Goal: Transaction & Acquisition: Purchase product/service

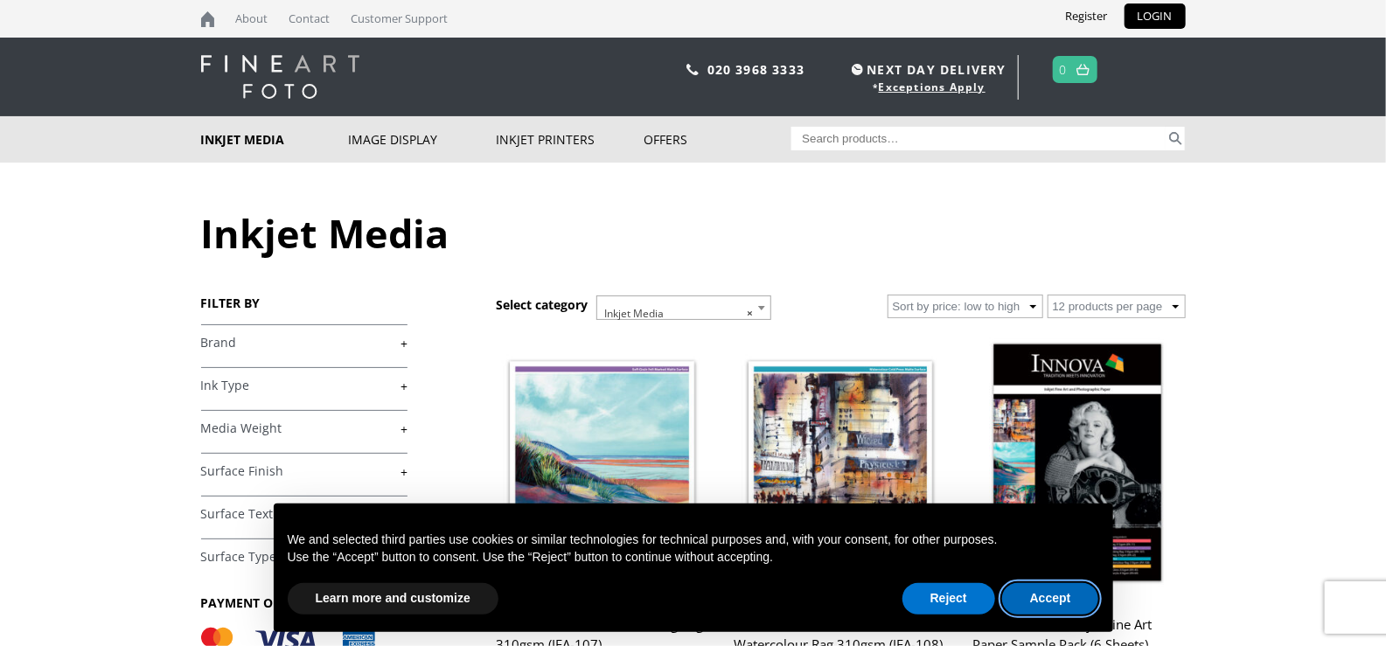
click at [1052, 593] on button "Accept" at bounding box center [1050, 598] width 97 height 31
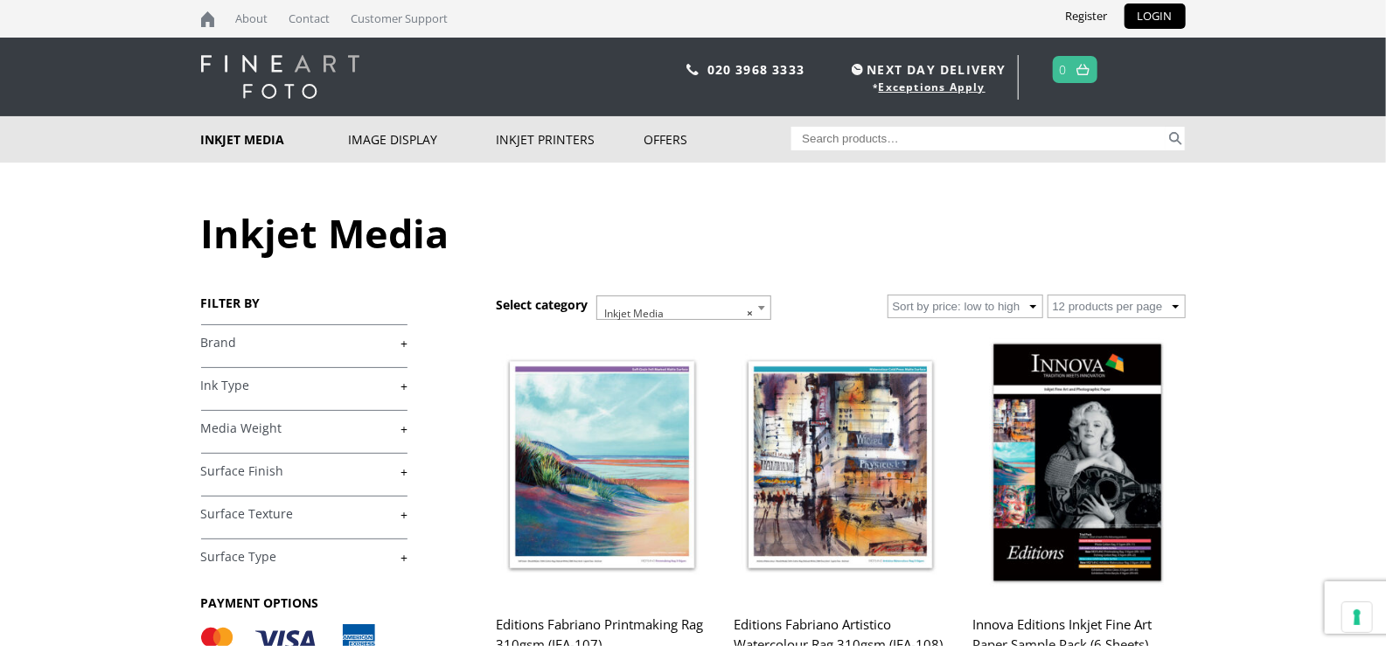
click at [405, 345] on link "+" at bounding box center [304, 343] width 206 height 17
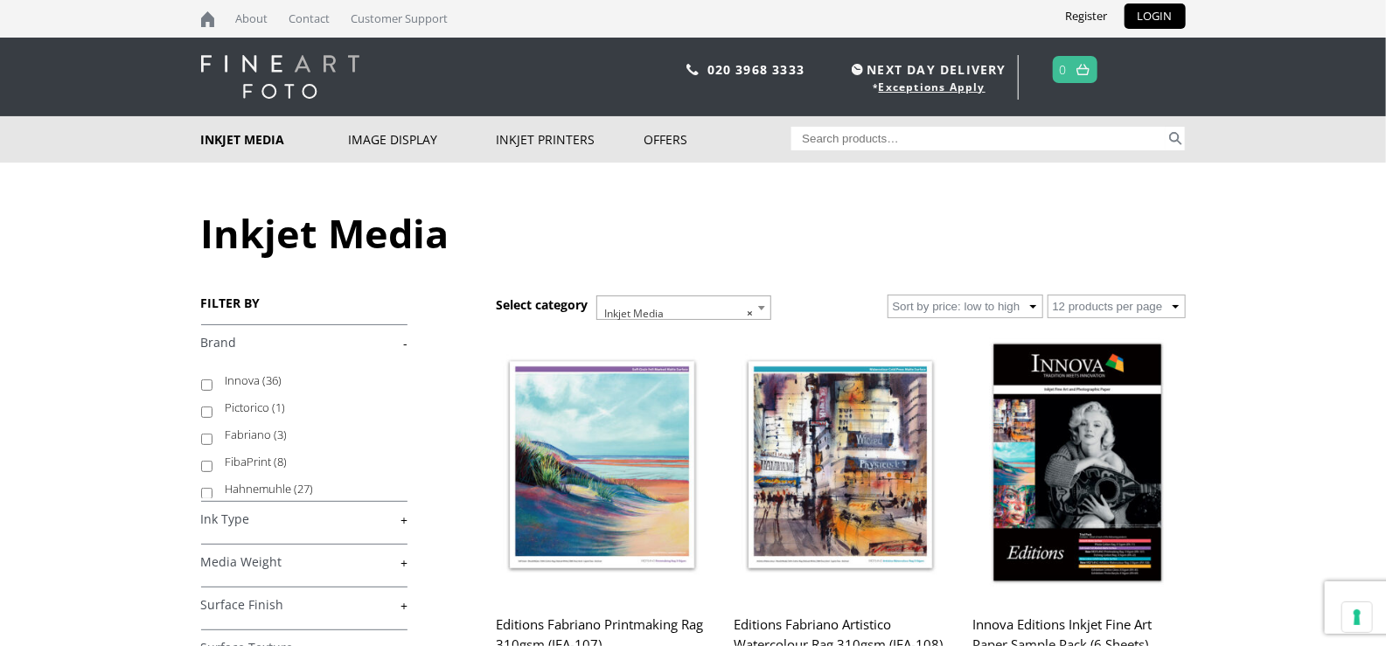
click at [202, 492] on input "Hahnemuhle (27)" at bounding box center [206, 493] width 11 height 11
checkbox input "true"
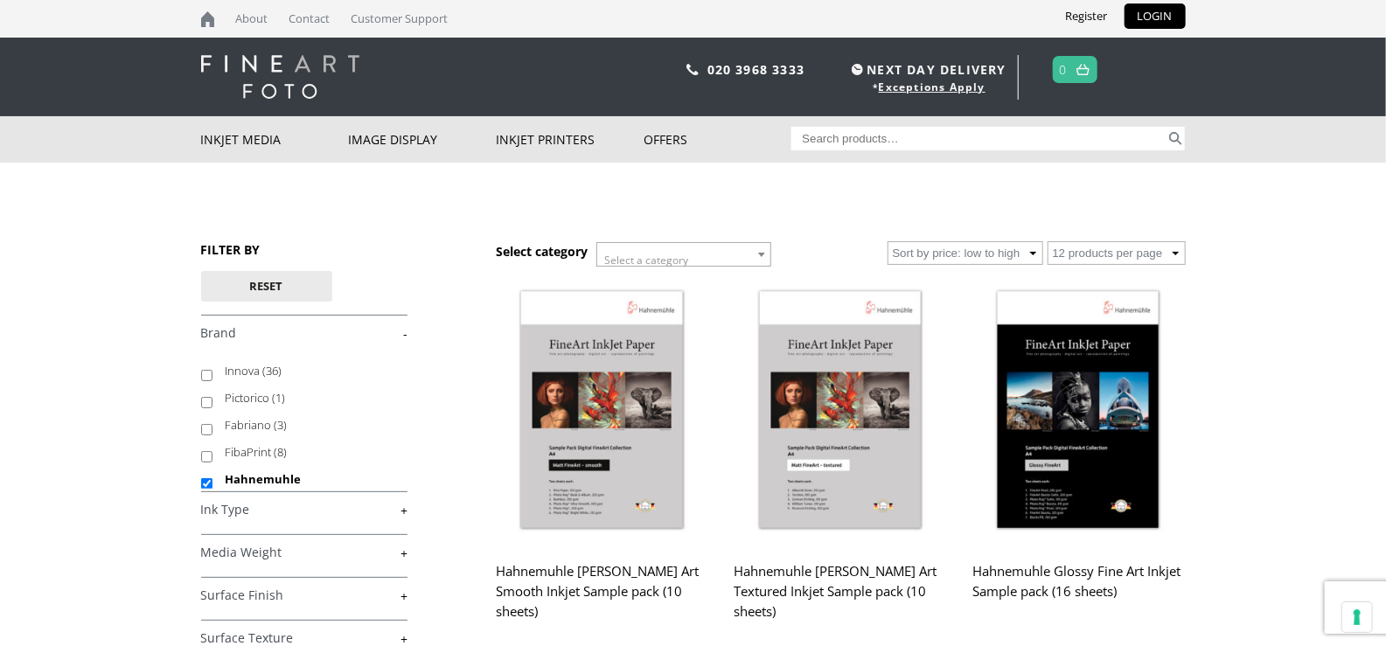
click at [404, 554] on link "+" at bounding box center [304, 553] width 206 height 17
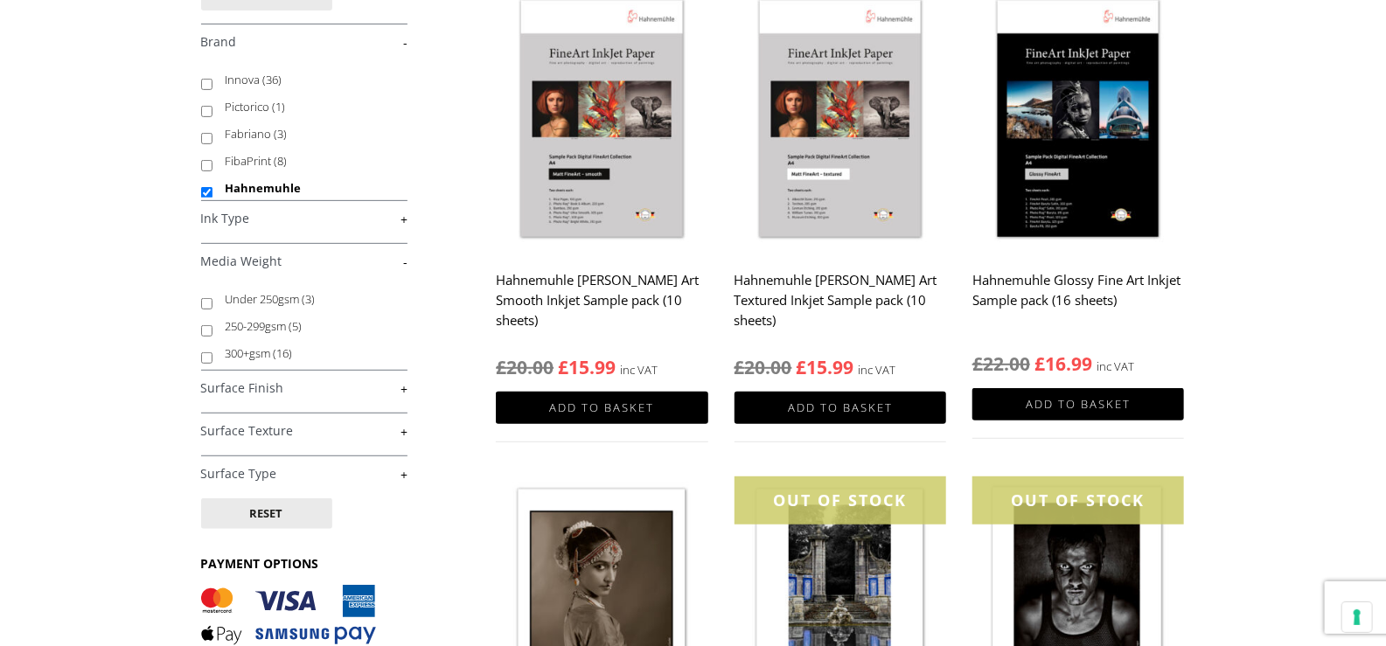
click at [205, 358] on input "300+gsm (16)" at bounding box center [206, 357] width 11 height 11
checkbox input "true"
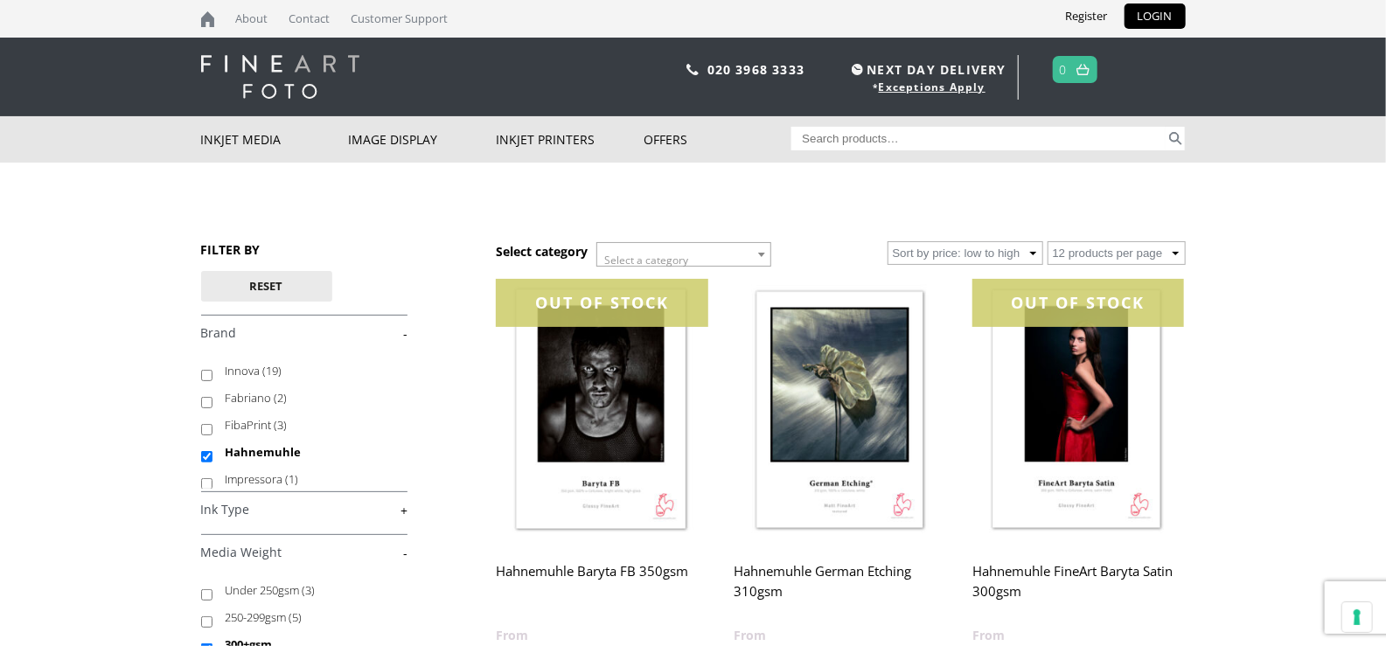
scroll to position [291, 0]
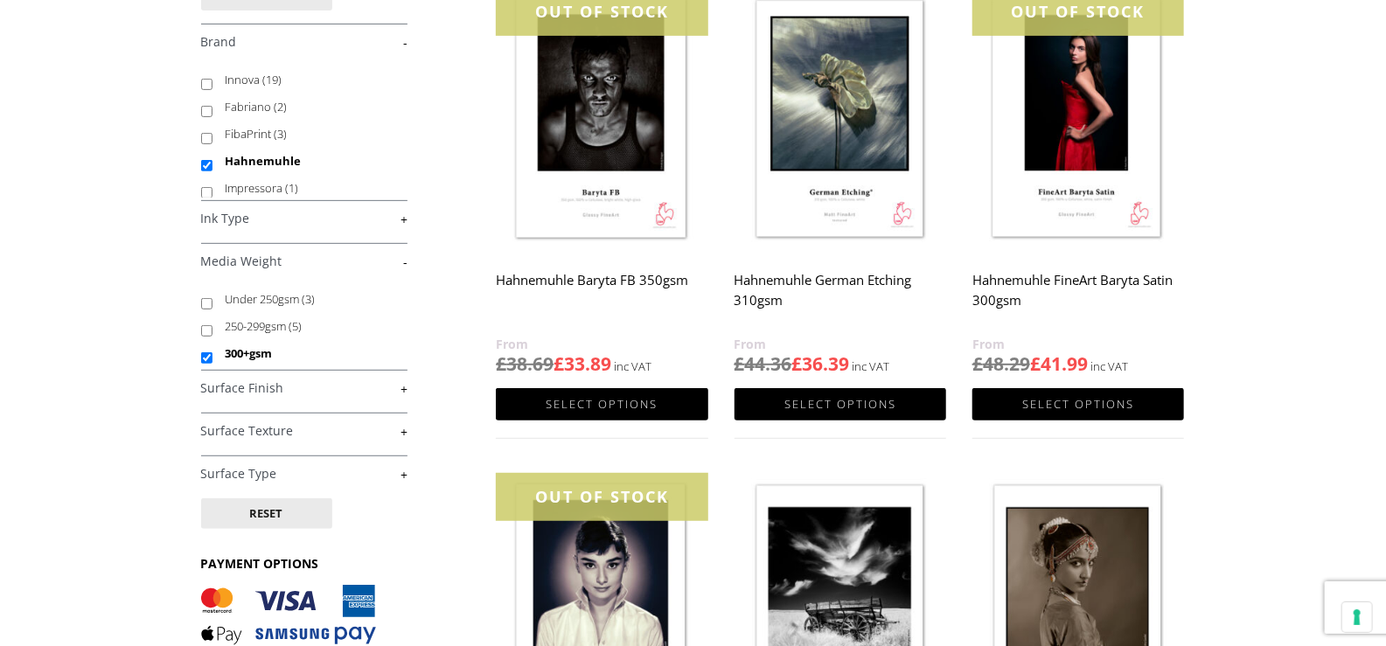
click at [404, 389] on link "+" at bounding box center [304, 388] width 206 height 17
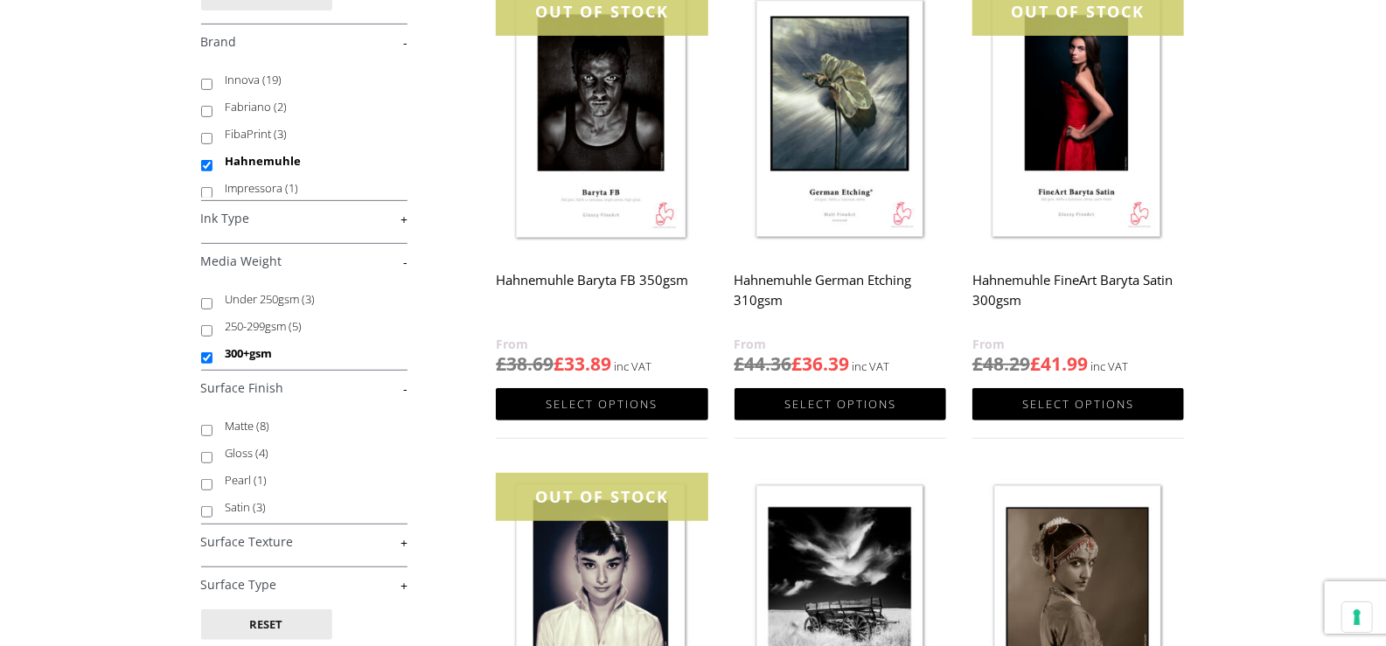
click at [204, 455] on input "Gloss (4)" at bounding box center [206, 457] width 11 height 11
checkbox input "true"
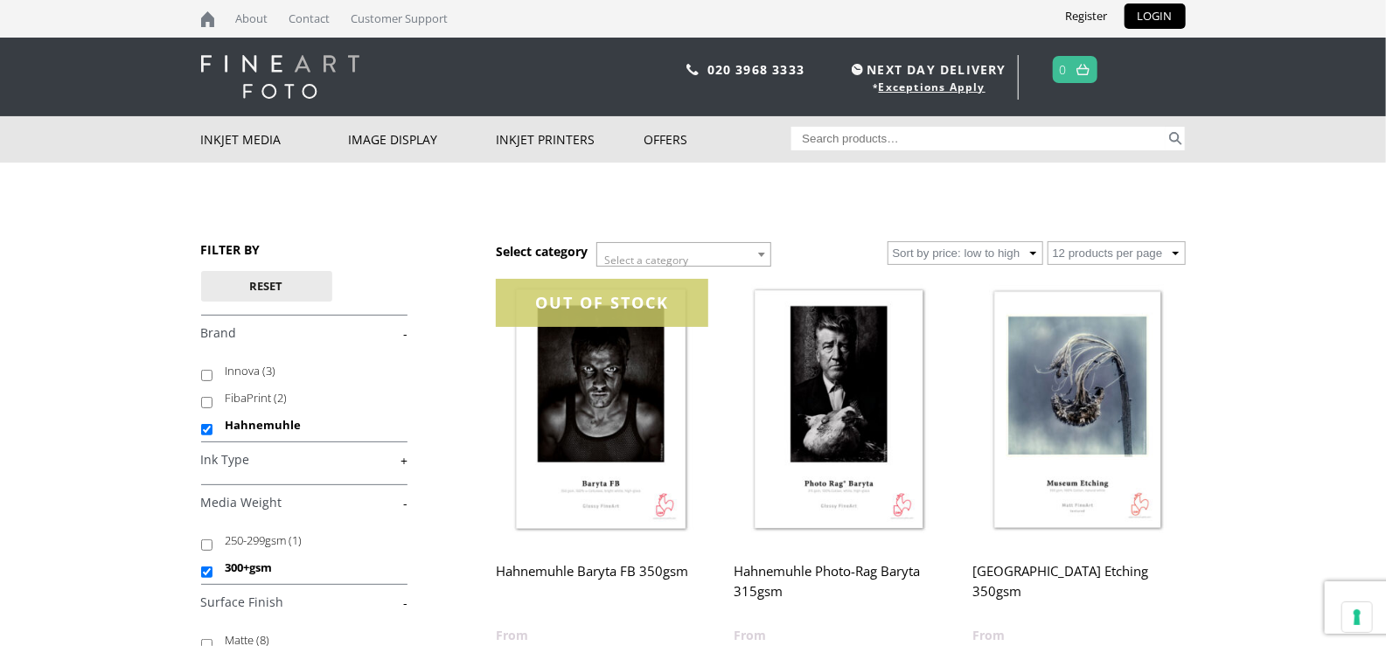
scroll to position [291, 0]
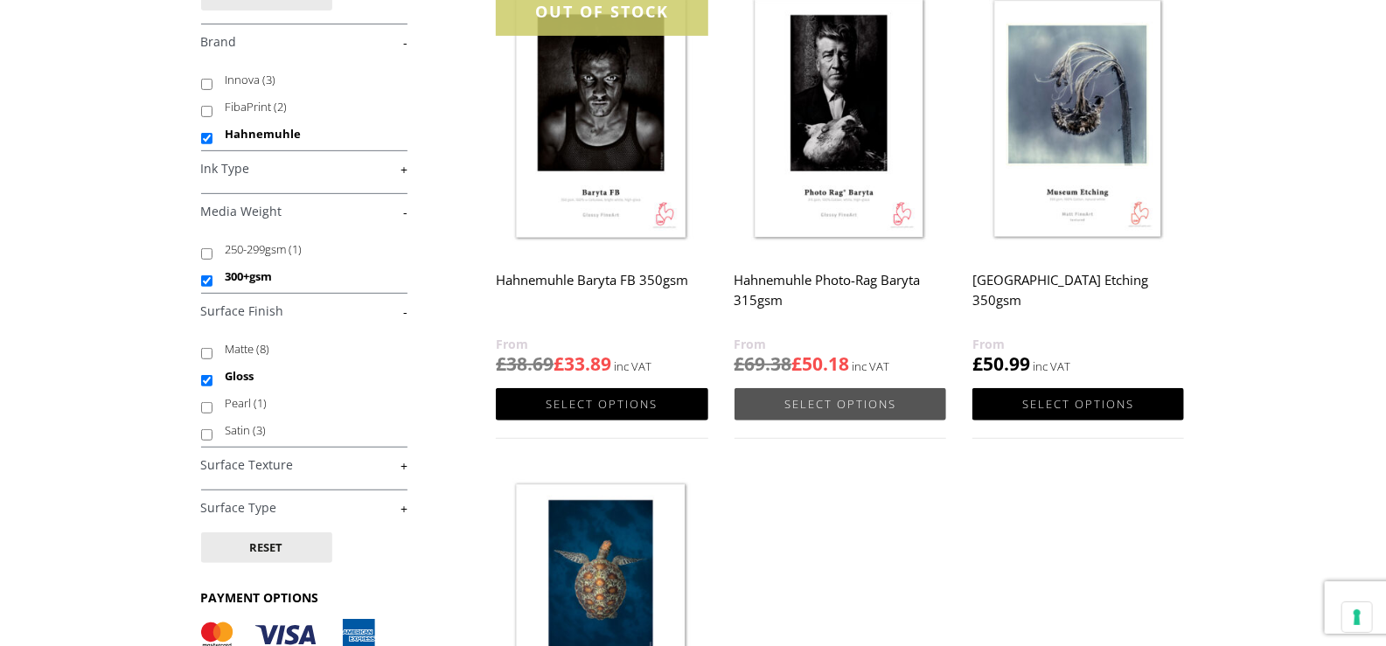
click at [837, 401] on link "Select options" at bounding box center [840, 404] width 212 height 32
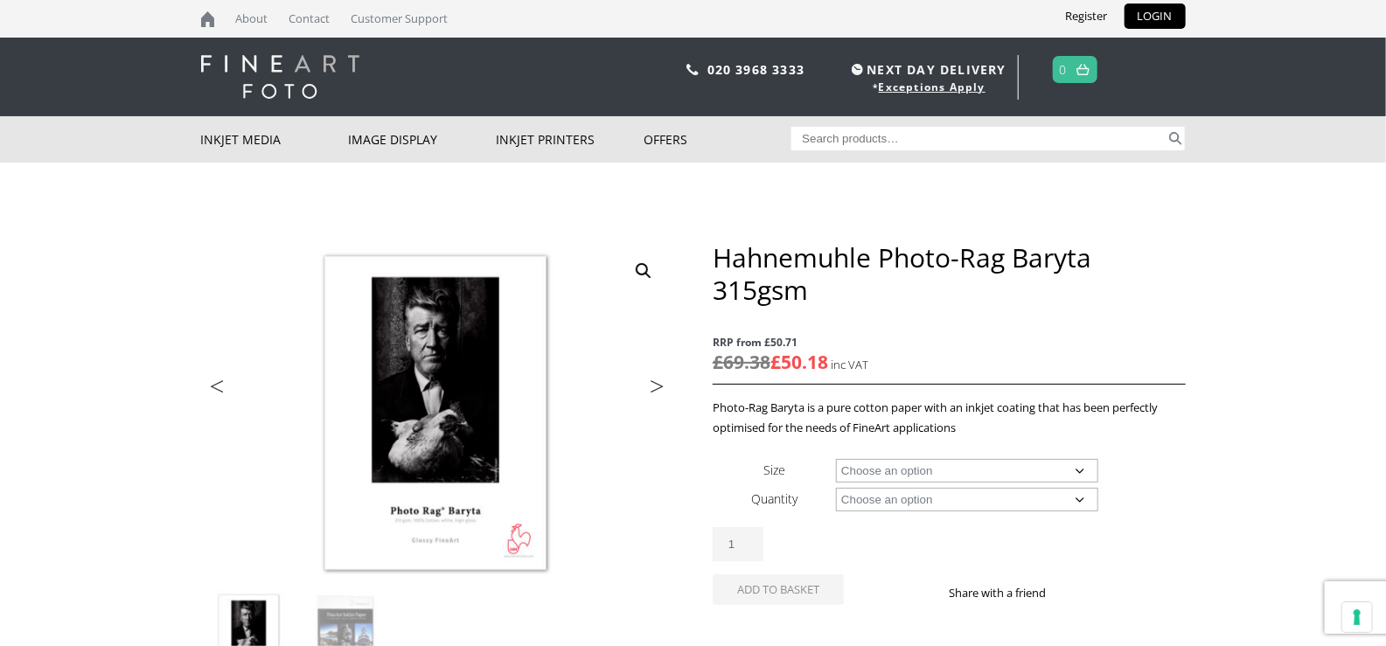
click at [974, 472] on select "Choose an option A4 Sheet A3 Sheet A3+ Sheet A2 Sheet 17" Wide Roll 24" Wide Ro…" at bounding box center [967, 471] width 262 height 24
click at [836, 459] on select "Choose an option A4 Sheet A3 Sheet A3+ Sheet A2 Sheet 17" Wide Roll 24" Wide Ro…" at bounding box center [967, 471] width 262 height 24
select select "a2-sheet"
click at [992, 500] on select "Choose an option 25 Sheets" at bounding box center [967, 500] width 262 height 24
select select "25-sheets"
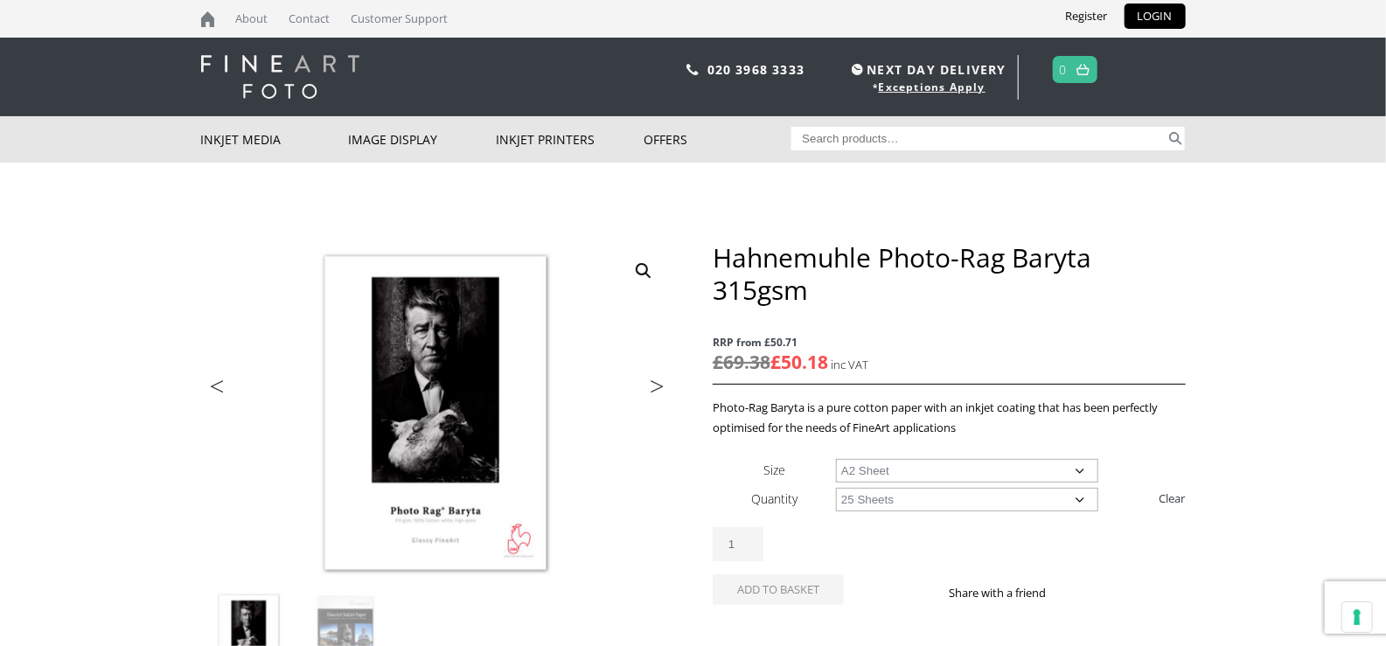
click at [836, 488] on select "Choose an option 25 Sheets" at bounding box center [967, 500] width 262 height 24
